Goal: Information Seeking & Learning: Learn about a topic

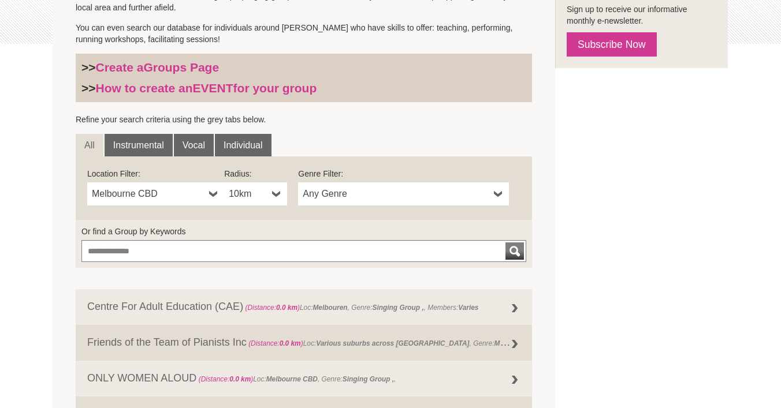
scroll to position [301, 0]
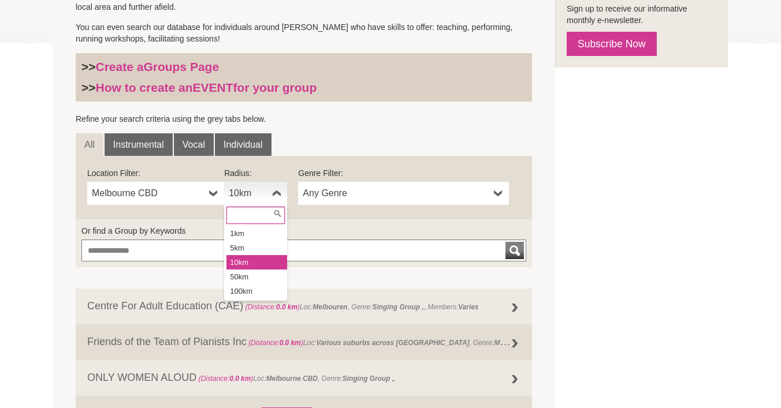
click at [259, 191] on span "10km" at bounding box center [248, 194] width 39 height 14
click at [184, 188] on span "Melbourne CBD" at bounding box center [148, 194] width 113 height 14
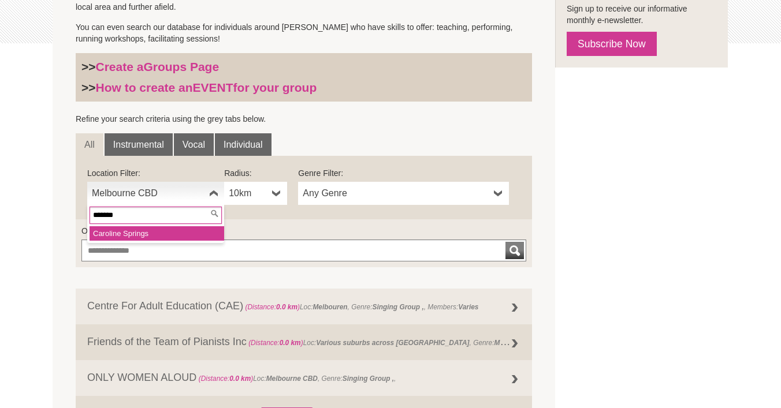
type input "*******"
drag, startPoint x: 127, startPoint y: 217, endPoint x: 157, endPoint y: 236, distance: 35.6
click at [157, 236] on li "Carolin e Springs" at bounding box center [157, 233] width 135 height 14
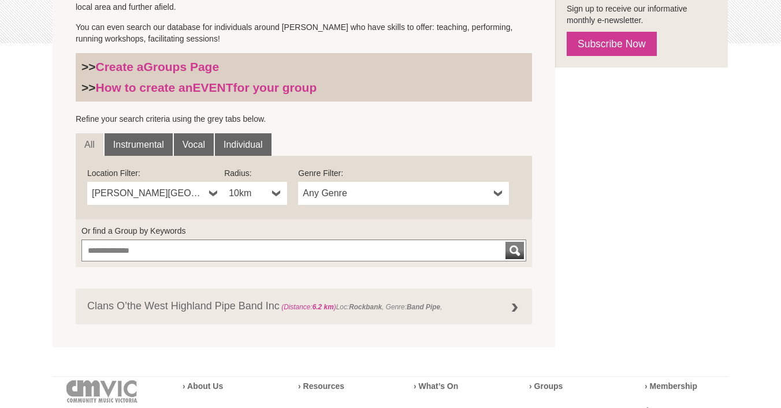
click at [265, 199] on span "10km" at bounding box center [248, 194] width 39 height 14
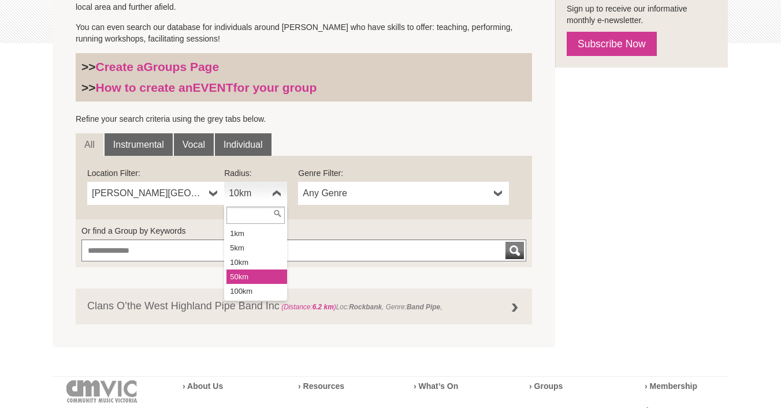
click at [242, 274] on li "50km" at bounding box center [256, 277] width 61 height 14
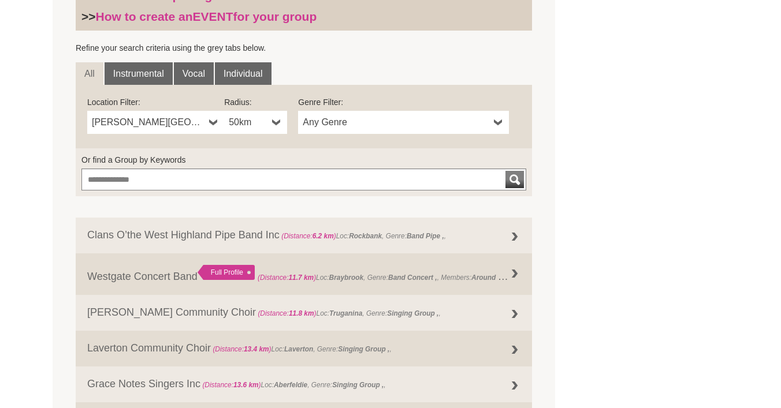
scroll to position [404, 0]
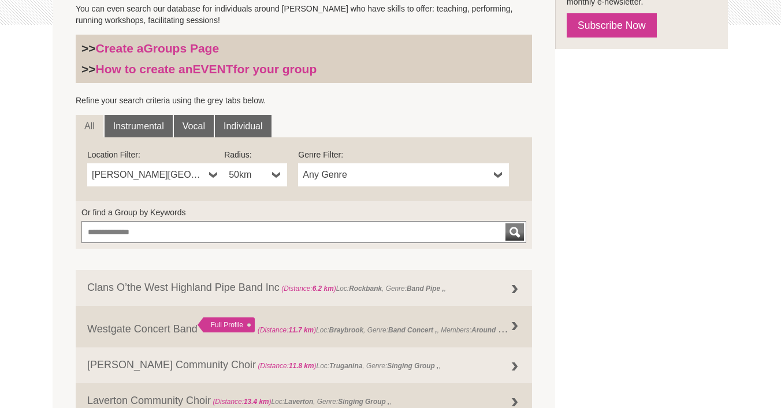
scroll to position [303, 0]
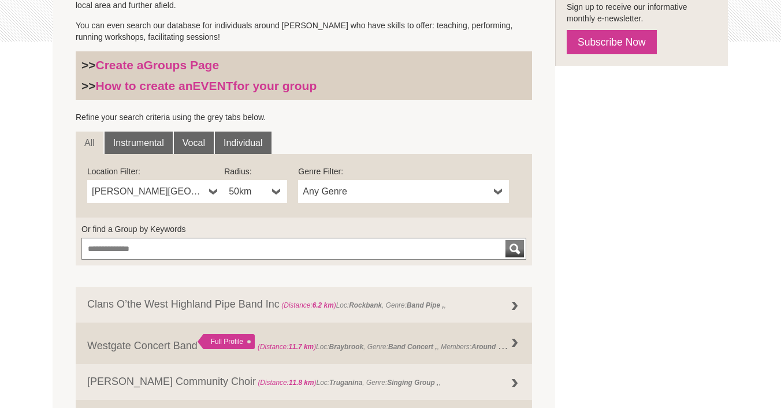
click at [469, 191] on span "Any Genre" at bounding box center [396, 192] width 187 height 14
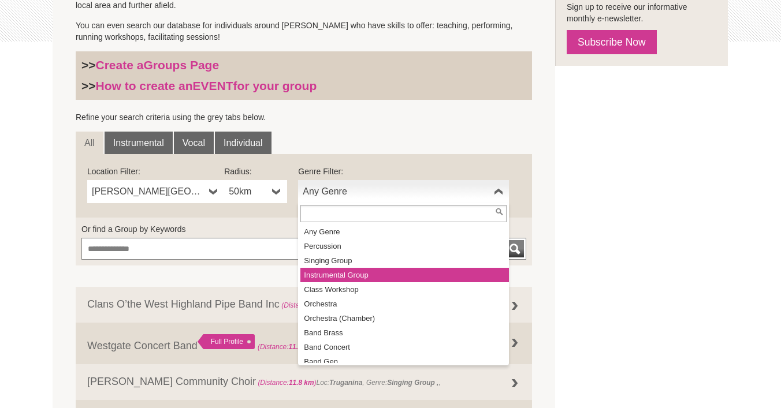
click at [389, 272] on li "Instrumental Group" at bounding box center [404, 275] width 209 height 14
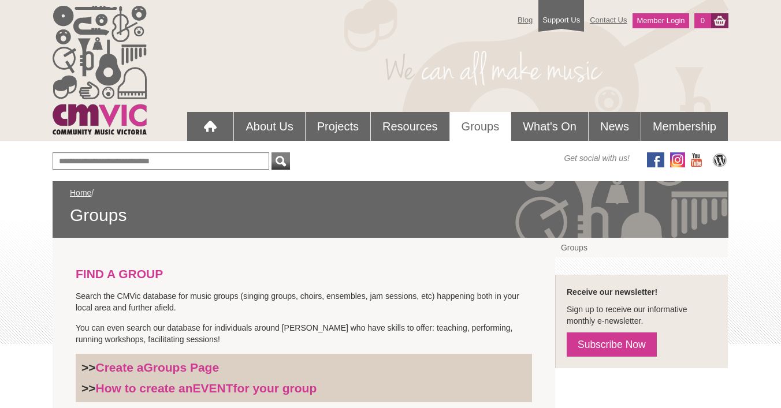
scroll to position [0, 0]
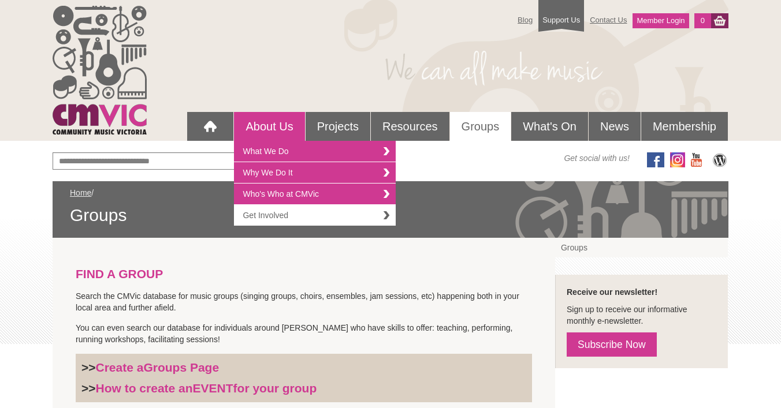
click at [300, 215] on link "Get Involved" at bounding box center [315, 215] width 162 height 21
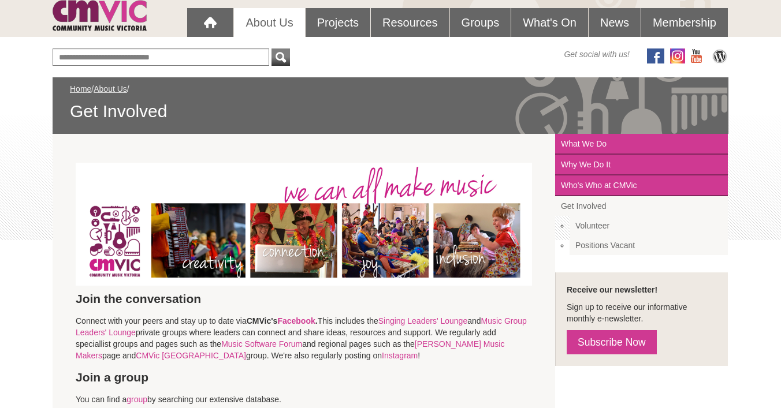
scroll to position [103, 0]
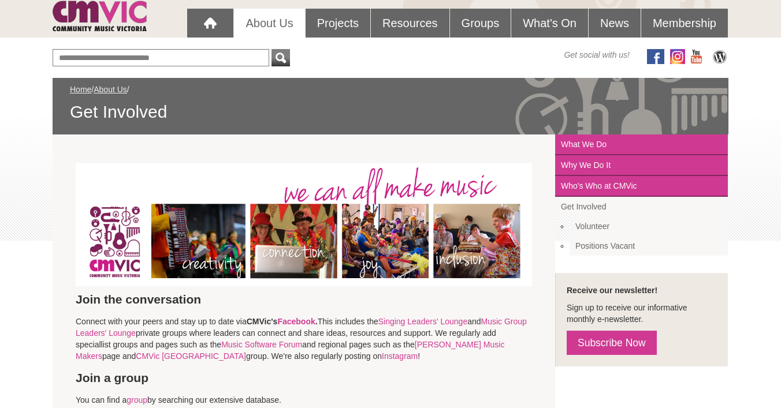
click at [597, 247] on link "Positions Vacant" at bounding box center [649, 246] width 158 height 20
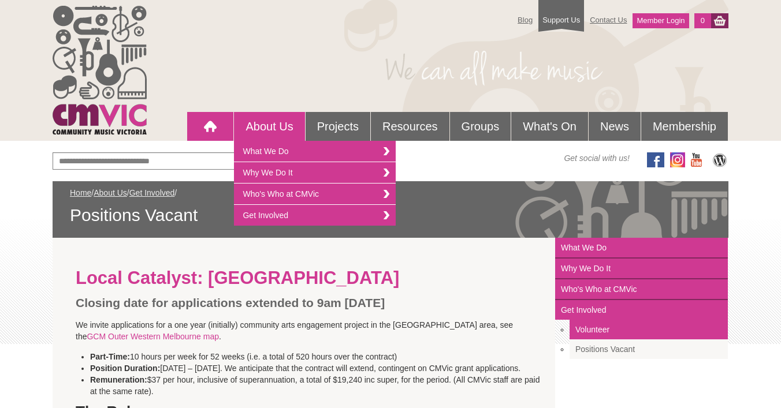
click at [219, 122] on div at bounding box center [210, 126] width 23 height 23
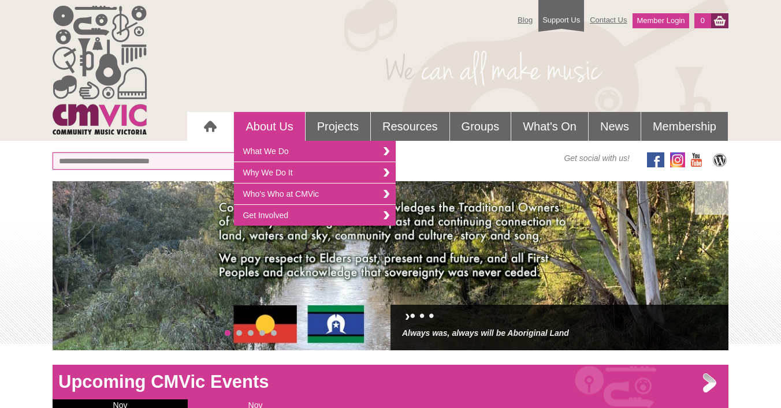
click at [144, 165] on input "text" at bounding box center [161, 160] width 217 height 17
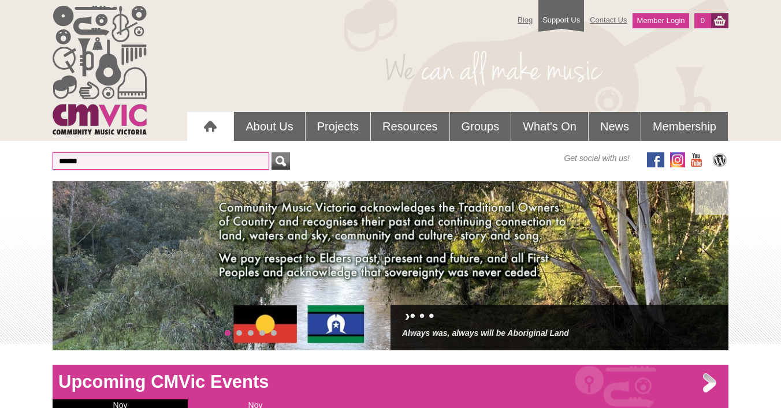
type input "******"
click at [281, 161] on button "submit" at bounding box center [280, 160] width 18 height 17
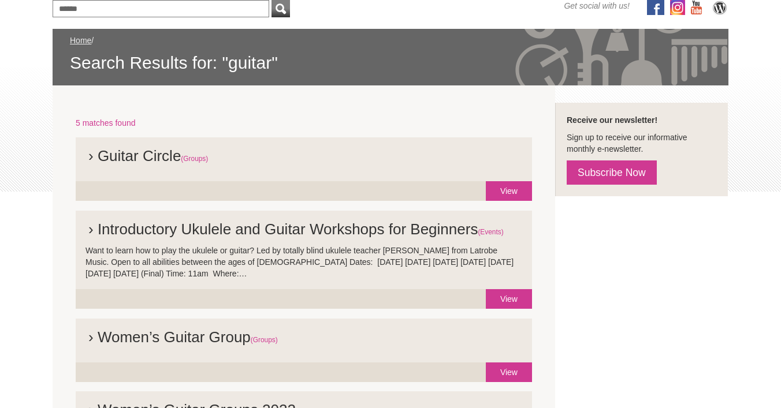
scroll to position [137, 0]
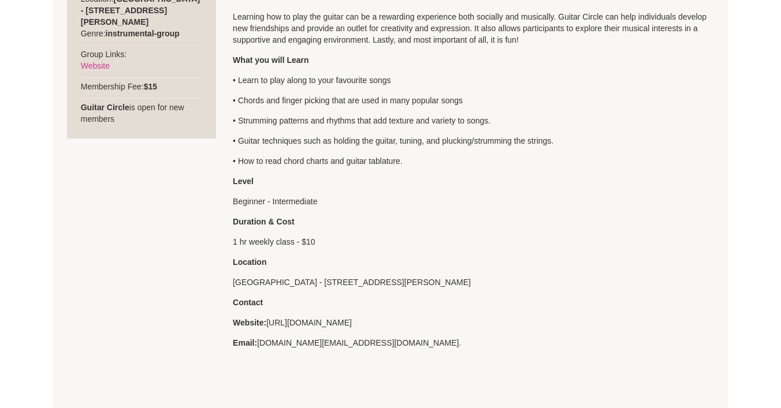
scroll to position [514, 0]
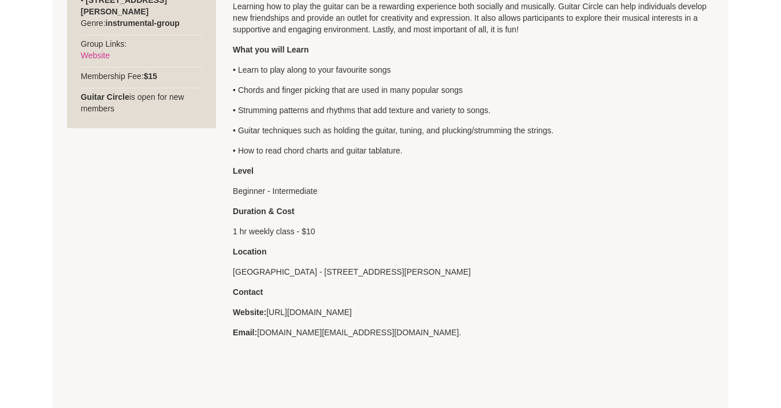
drag, startPoint x: 269, startPoint y: 311, endPoint x: 434, endPoint y: 318, distance: 164.8
click at [434, 318] on p "Website: [URL][DOMAIN_NAME]" at bounding box center [473, 313] width 481 height 12
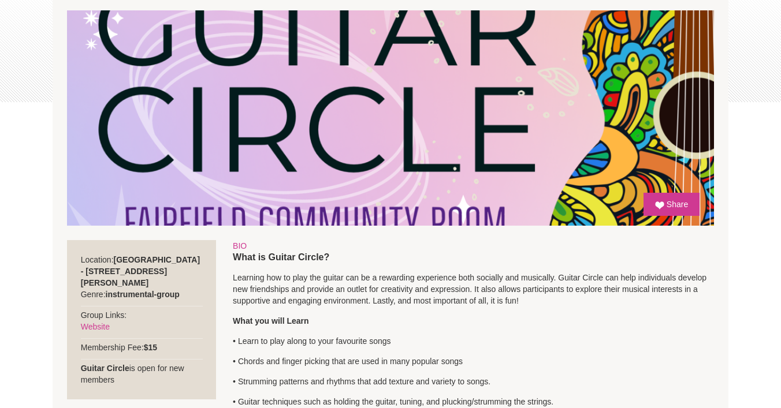
scroll to position [239, 0]
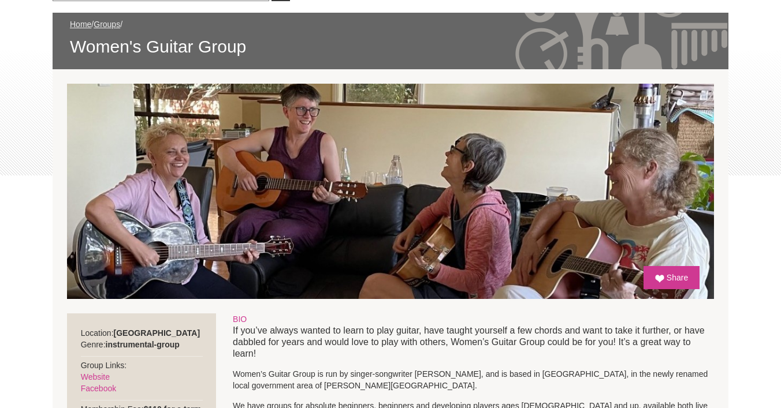
scroll to position [159, 0]
